Goal: Find specific page/section: Find specific page/section

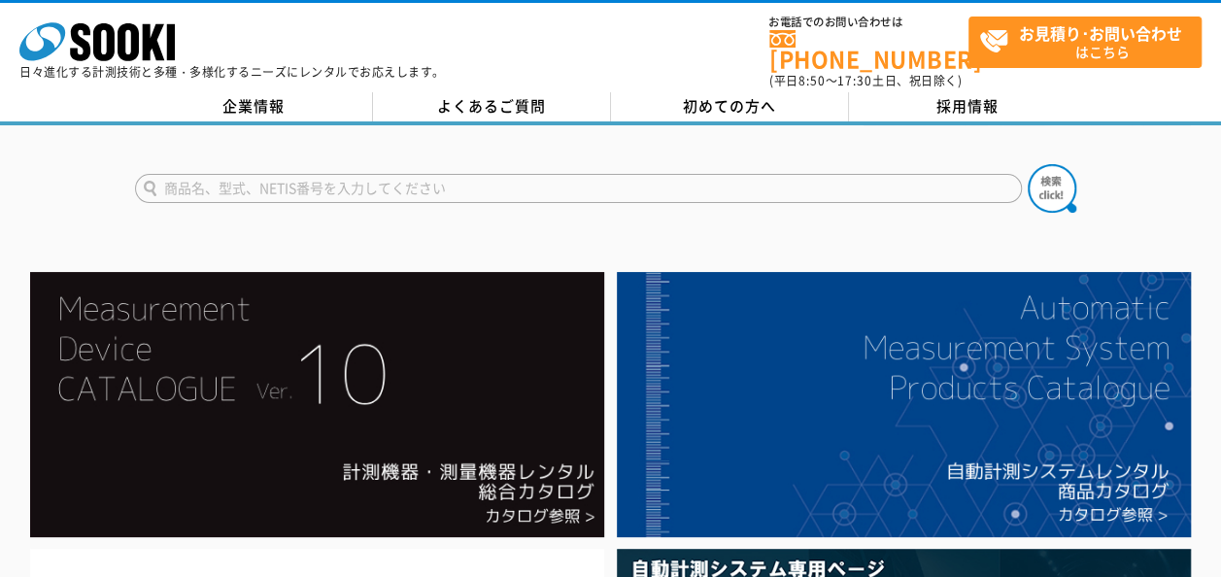
click at [356, 174] on input "text" at bounding box center [578, 188] width 887 height 29
paste input "TR-150"
type input "TR-150"
click at [1051, 167] on img at bounding box center [1052, 188] width 49 height 49
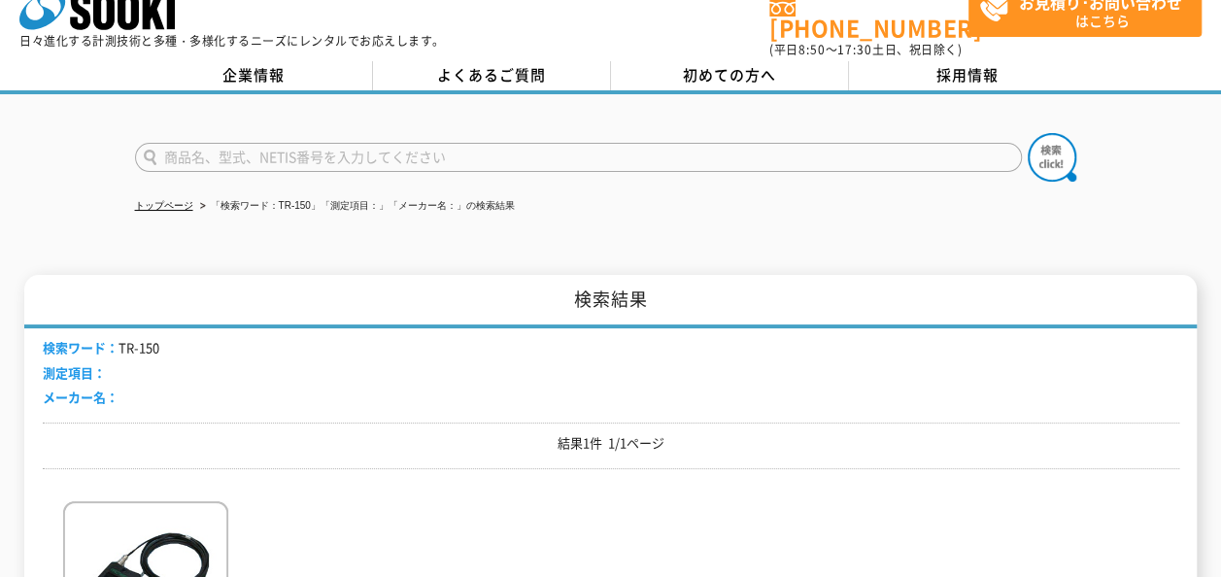
scroll to position [291, 0]
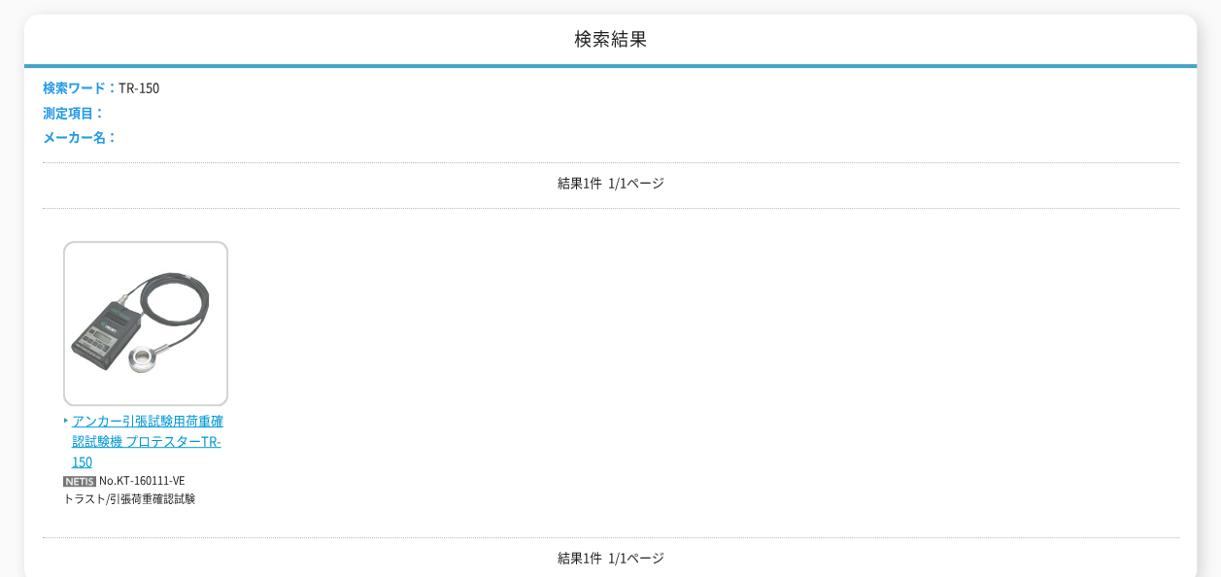
click at [192, 334] on img at bounding box center [145, 326] width 165 height 170
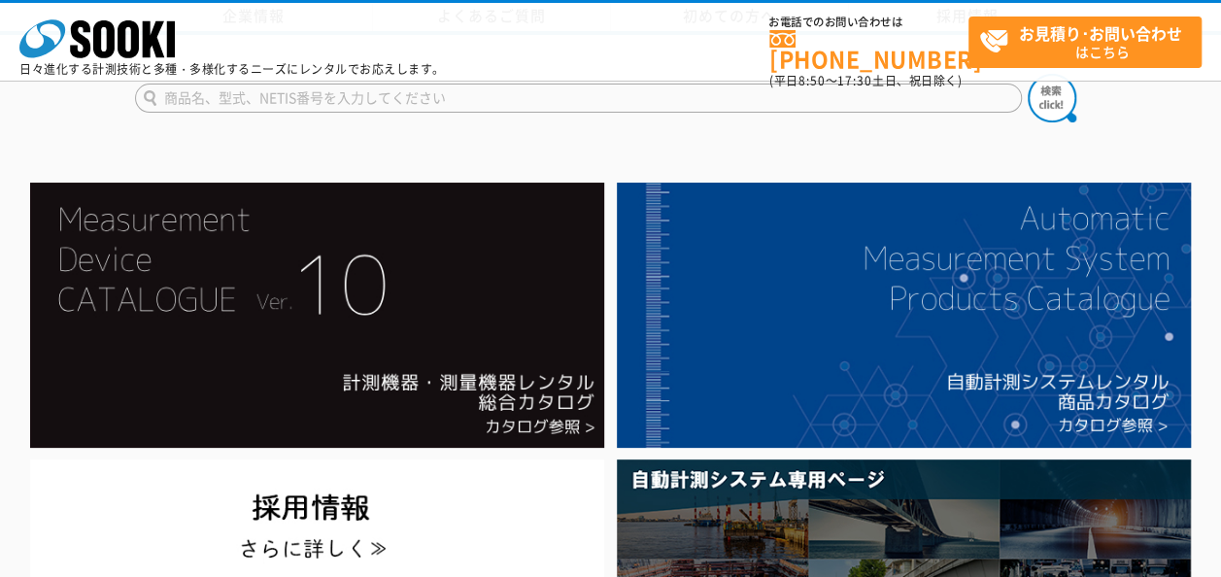
drag, startPoint x: 897, startPoint y: 367, endPoint x: 844, endPoint y: -72, distance: 442.3
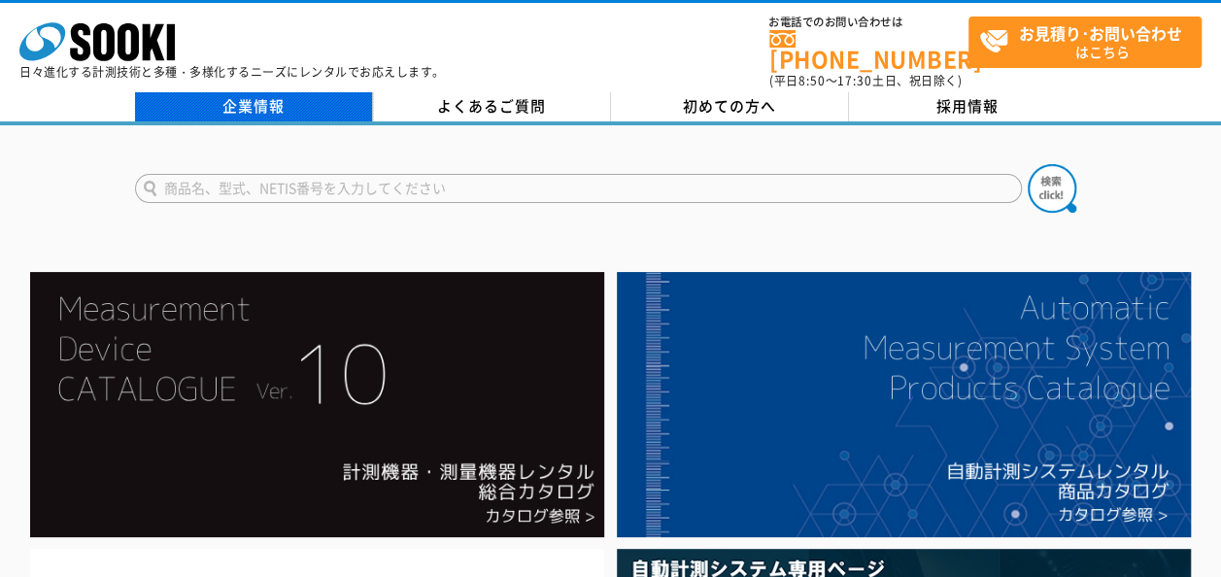
click at [279, 107] on link "企業情報" at bounding box center [254, 106] width 238 height 29
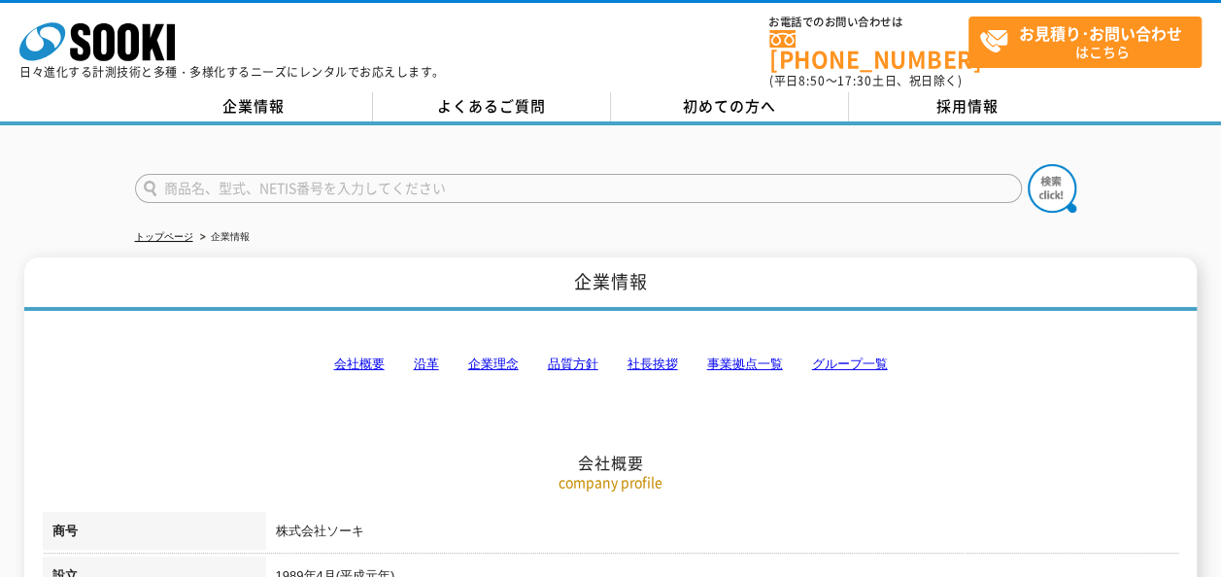
click at [736, 356] on link "事業拠点一覧" at bounding box center [745, 363] width 76 height 15
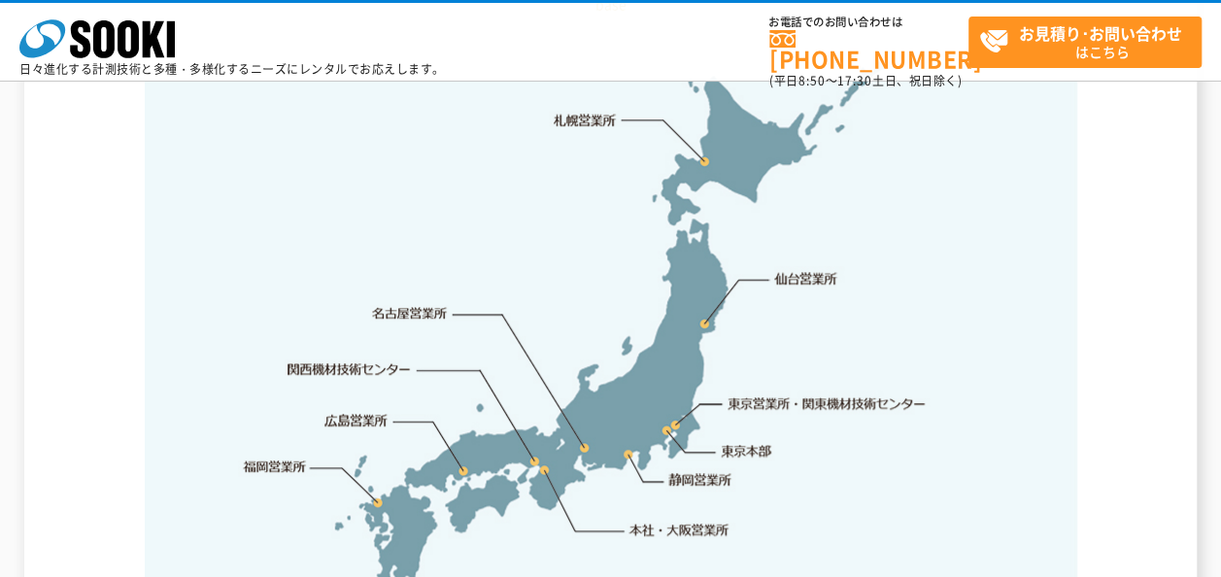
scroll to position [4094, 0]
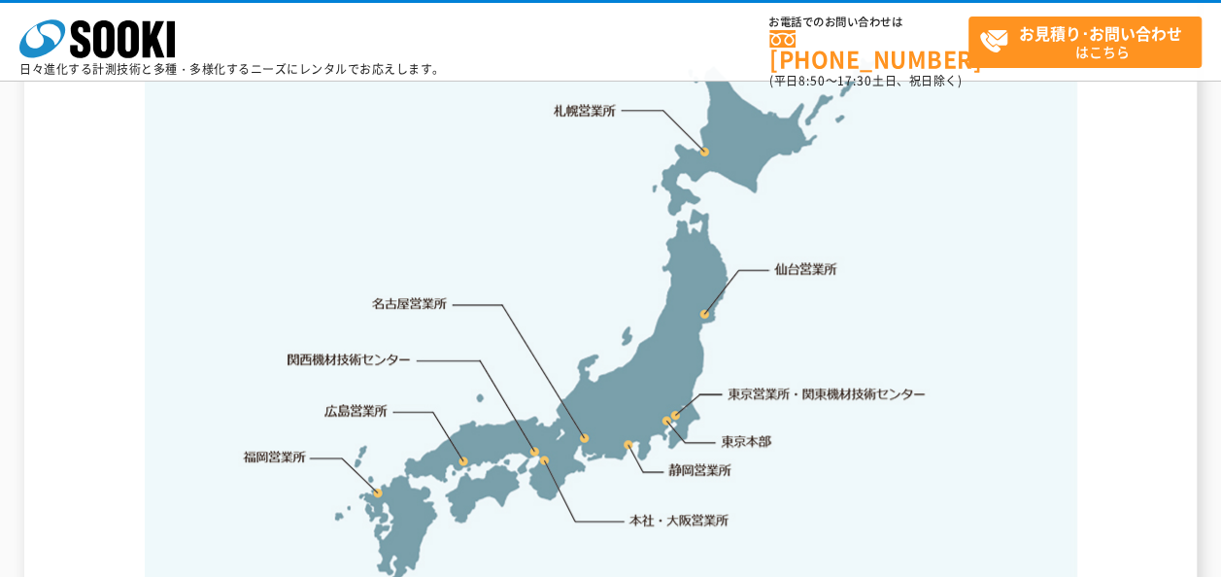
click at [868, 384] on link "東京営業所・関東機材技術センター" at bounding box center [827, 393] width 199 height 19
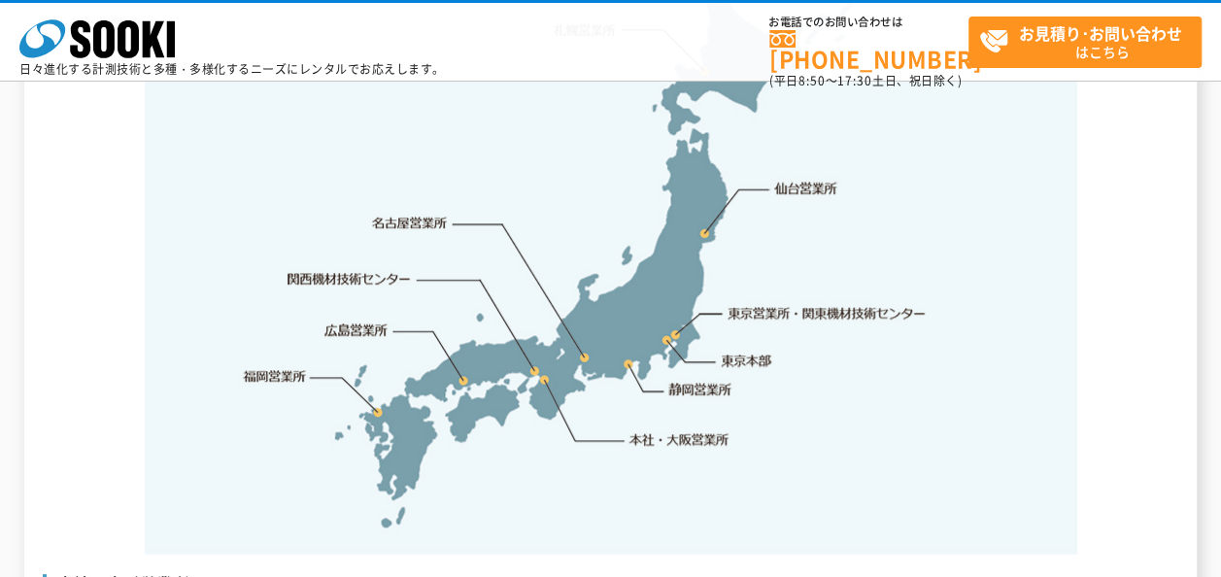
scroll to position [4177, 0]
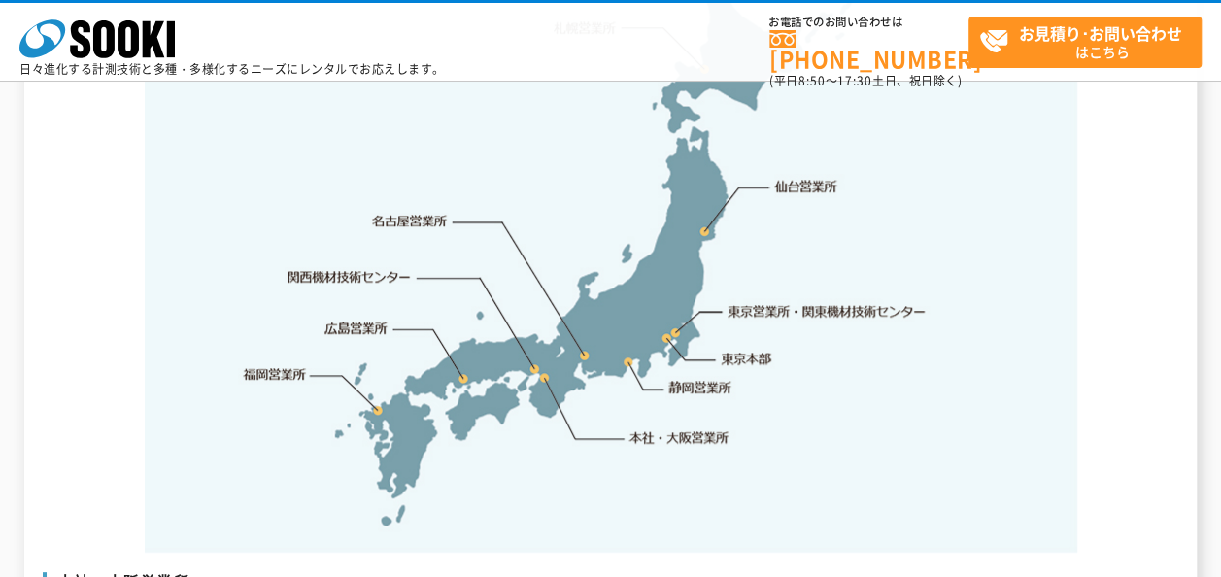
click at [747, 350] on link "東京本部" at bounding box center [747, 359] width 51 height 19
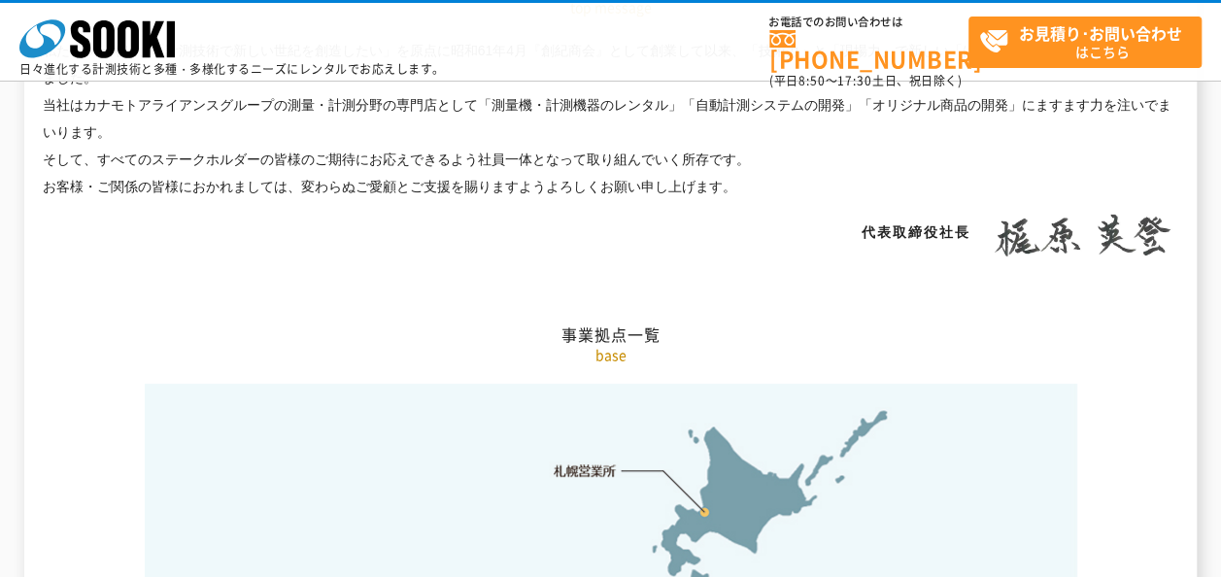
scroll to position [3968, 0]
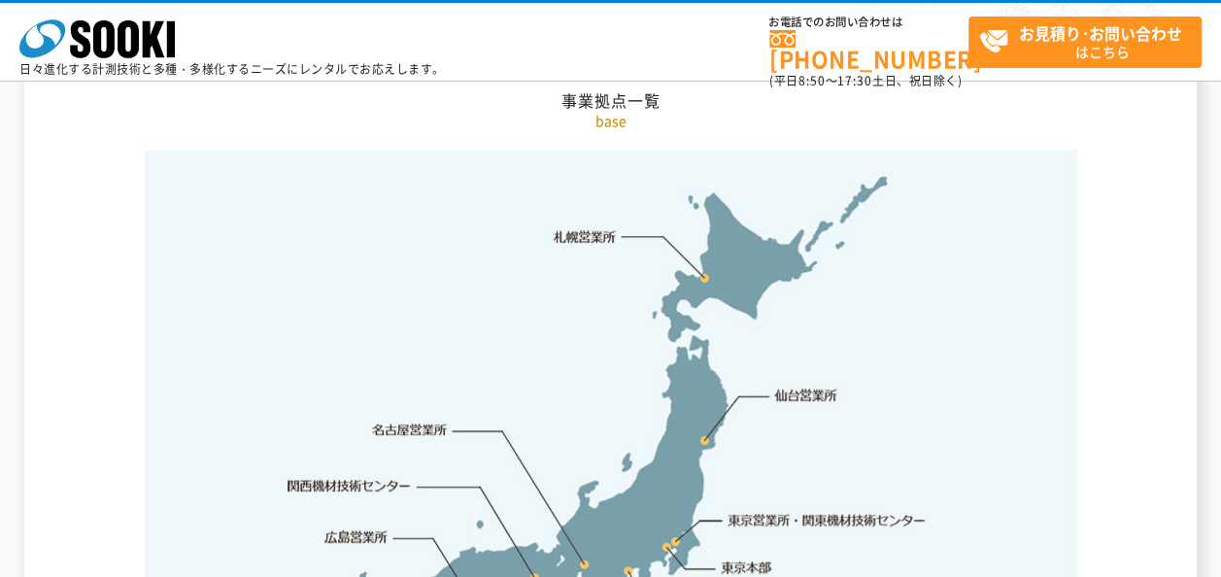
click at [758, 510] on link "東京営業所・関東機材技術センター" at bounding box center [827, 519] width 199 height 19
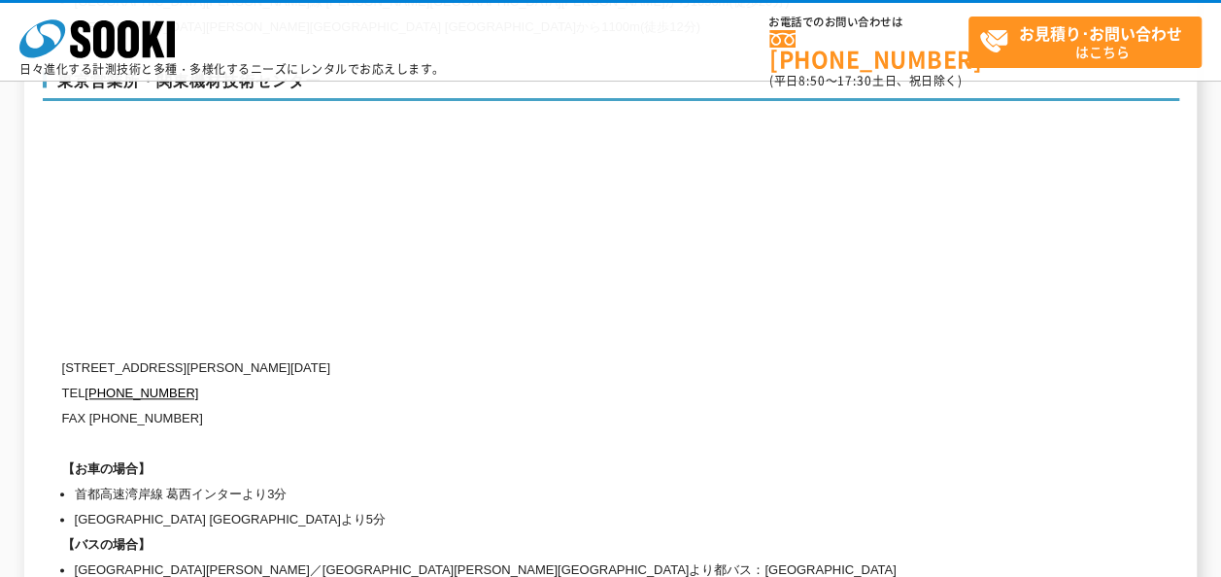
scroll to position [8202, 0]
